Goal: Transaction & Acquisition: Purchase product/service

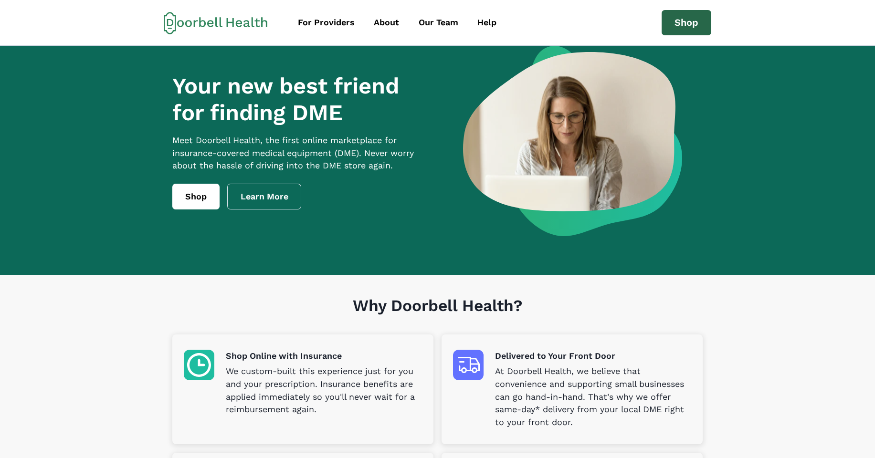
click at [682, 23] on link "Shop" at bounding box center [686, 23] width 50 height 26
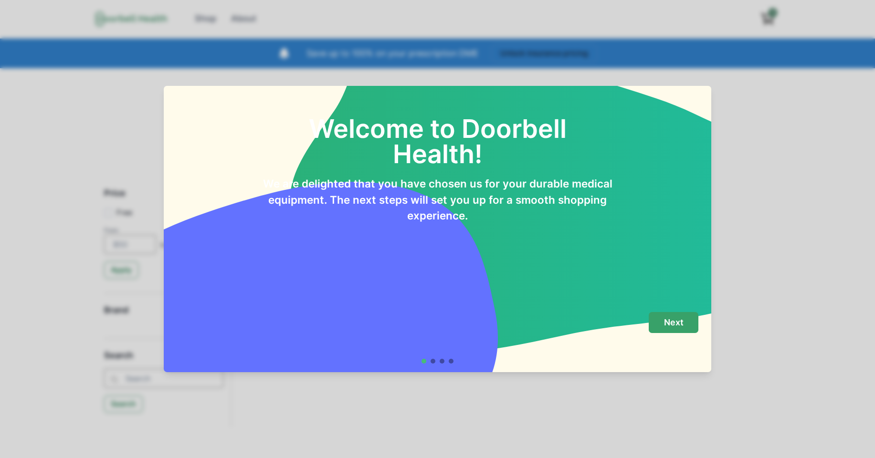
click at [670, 316] on button "Next" at bounding box center [673, 322] width 50 height 21
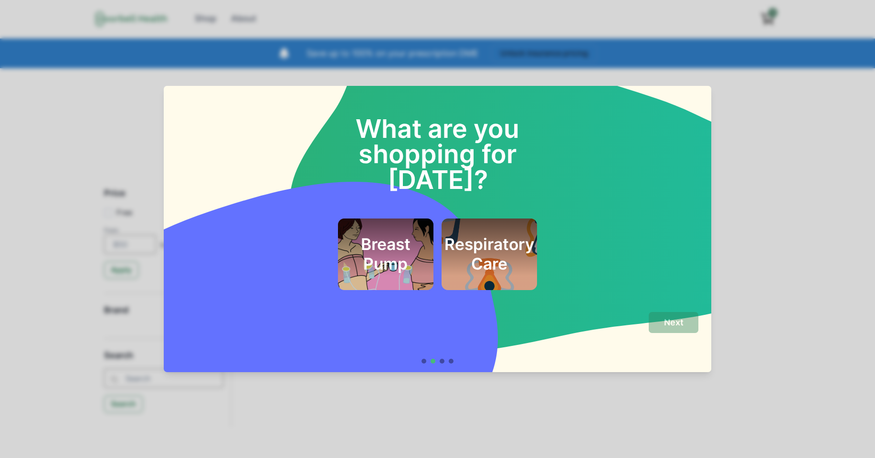
click at [406, 235] on h2 "Breast Pump" at bounding box center [385, 254] width 70 height 39
click at [663, 320] on button "Next" at bounding box center [673, 322] width 50 height 21
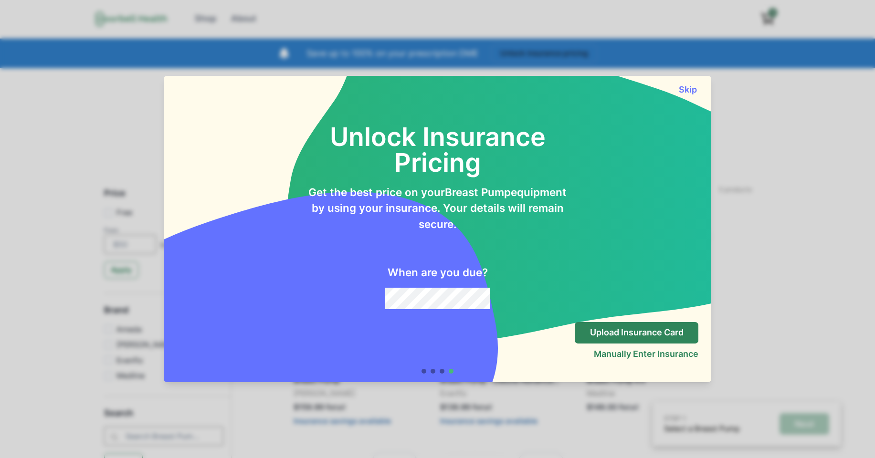
click at [690, 83] on div "Skip" at bounding box center [437, 85] width 547 height 19
click at [681, 85] on button "Skip" at bounding box center [687, 89] width 21 height 10
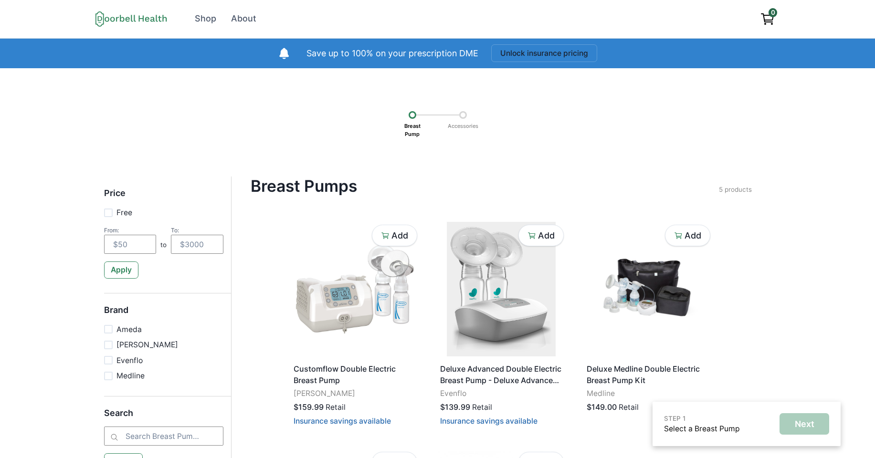
click at [461, 115] on div at bounding box center [463, 115] width 8 height 8
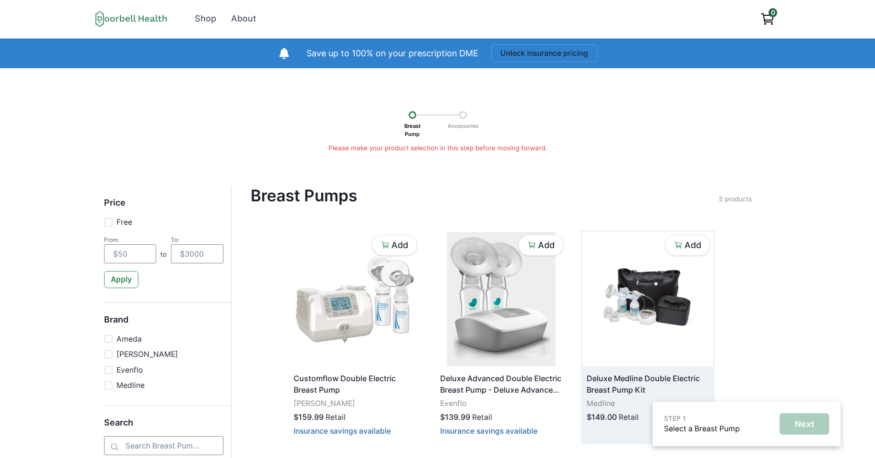
click at [654, 301] on img at bounding box center [647, 299] width 131 height 135
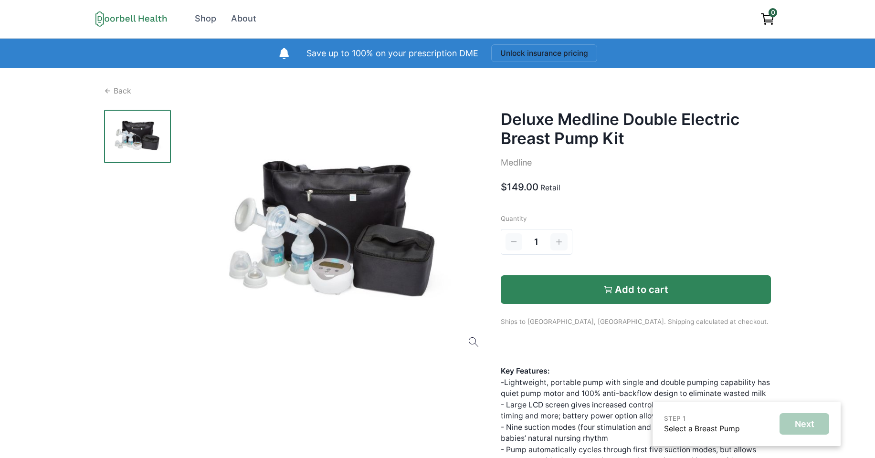
click at [627, 288] on p "Add to cart" at bounding box center [641, 289] width 53 height 11
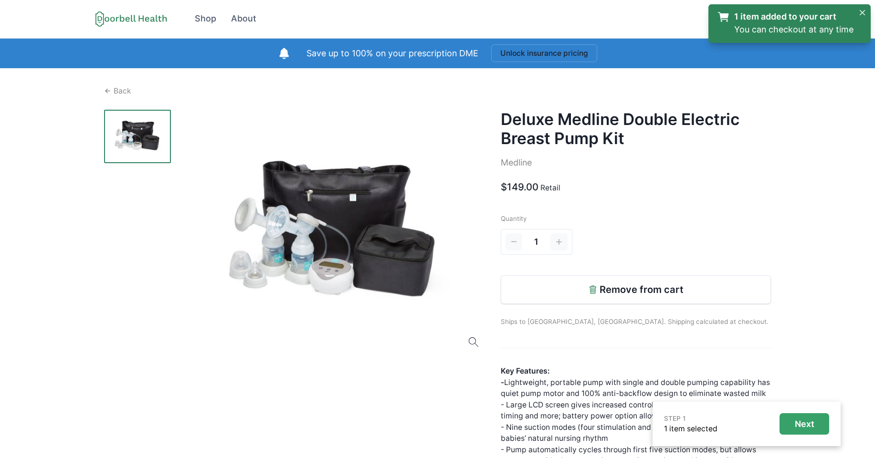
click at [795, 426] on p "Next" at bounding box center [804, 424] width 20 height 10
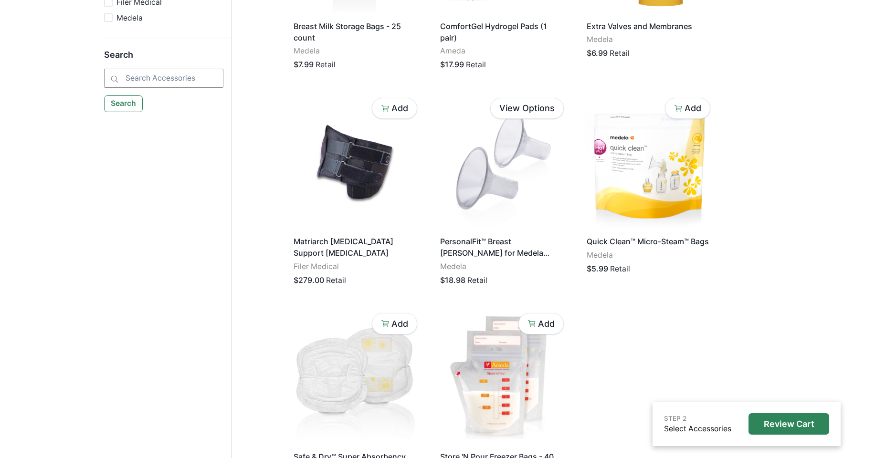
scroll to position [342, 0]
